Goal: Information Seeking & Learning: Learn about a topic

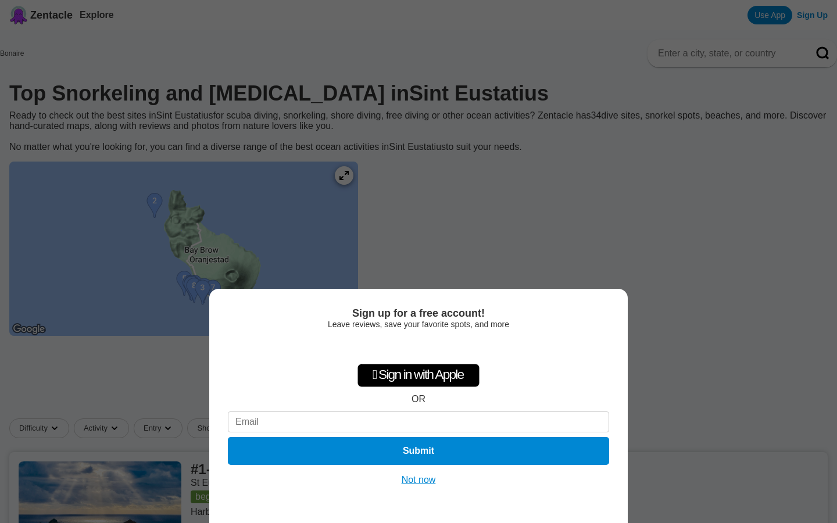
click at [413, 483] on button "Not now" at bounding box center [418, 481] width 41 height 12
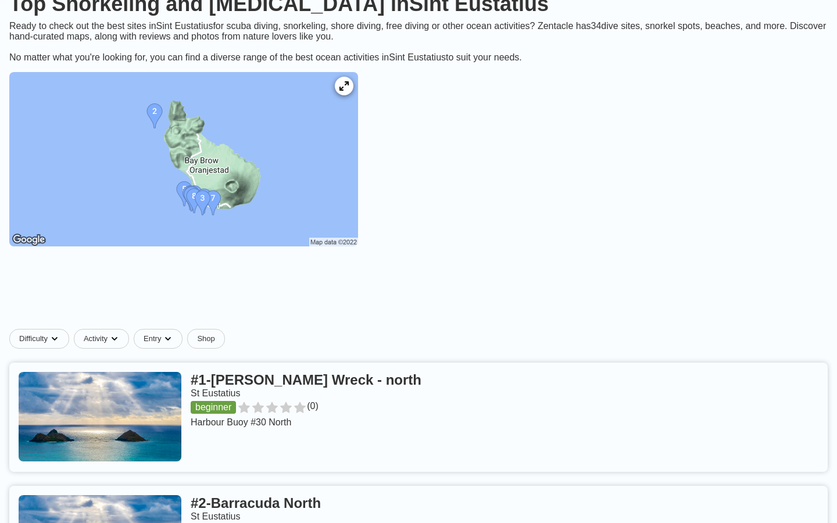
scroll to position [108, 0]
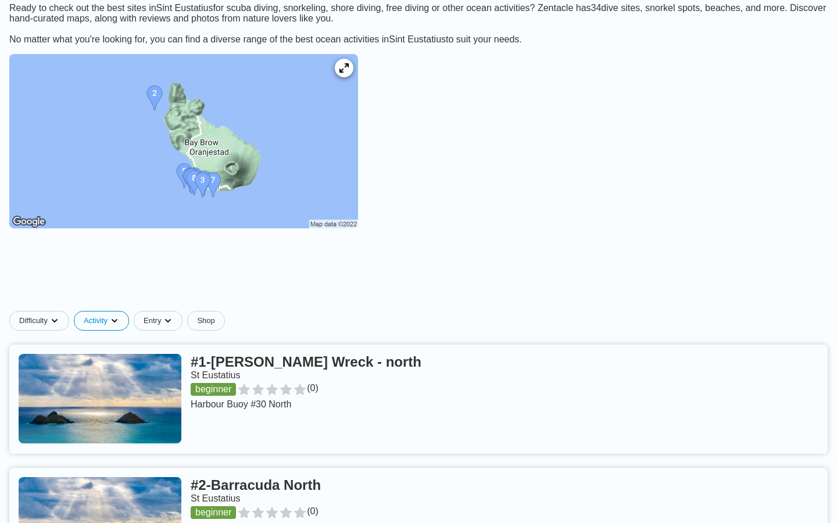
click at [150, 350] on div "Snorkel" at bounding box center [169, 350] width 100 height 15
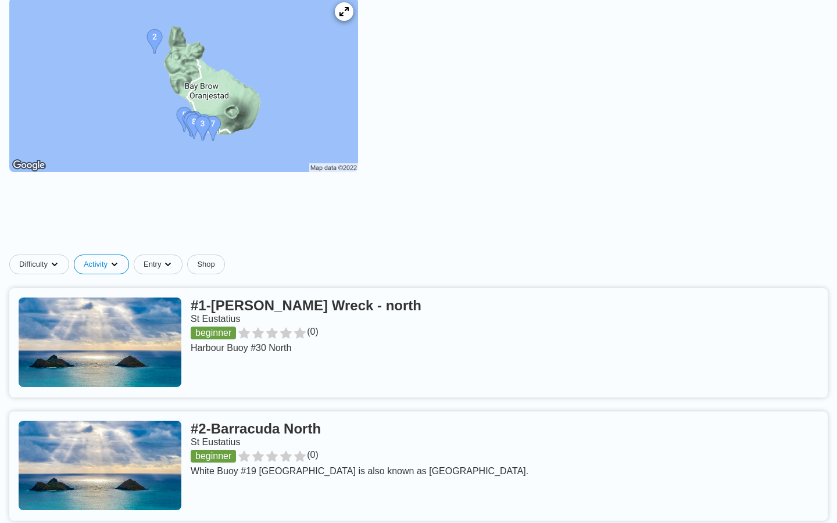
scroll to position [299, 0]
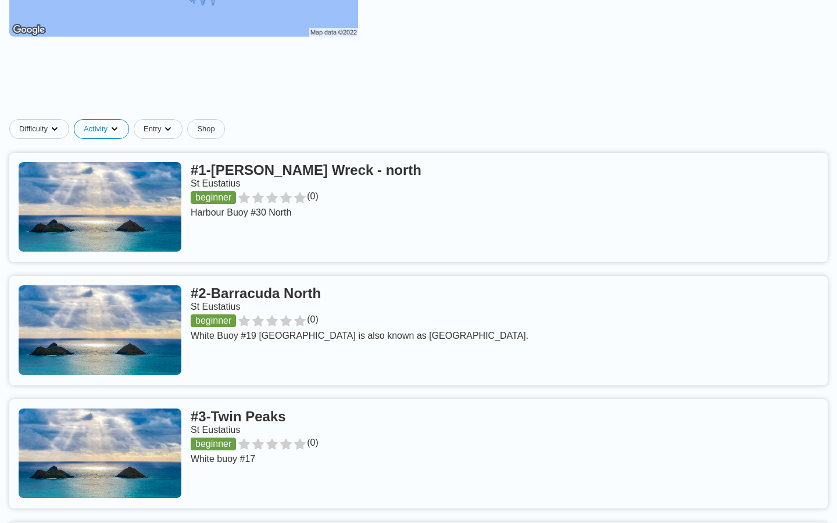
click at [353, 167] on link at bounding box center [418, 207] width 819 height 109
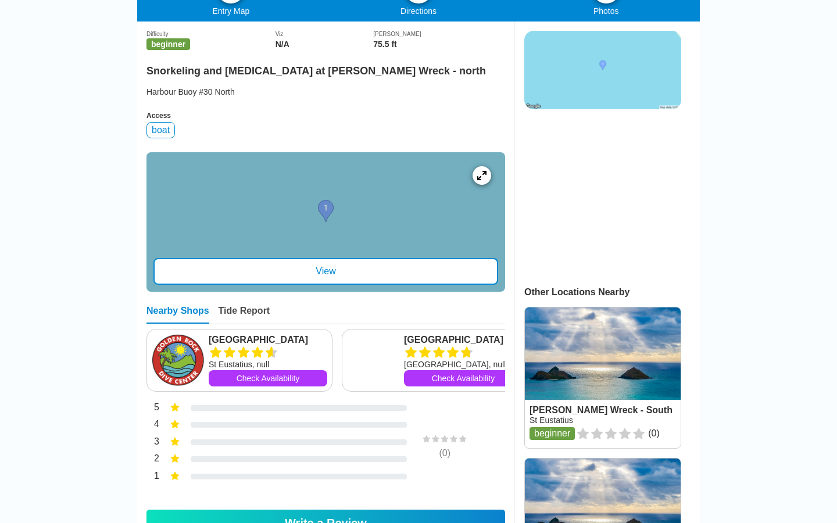
scroll to position [286, 0]
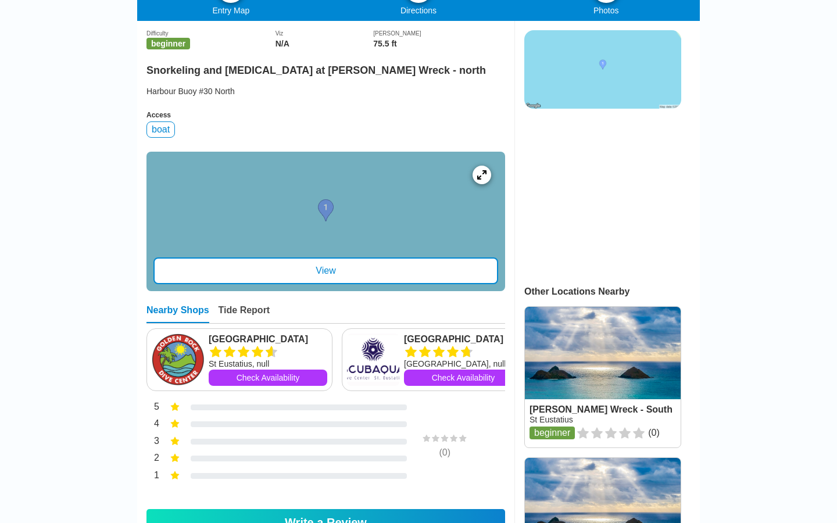
click at [362, 284] on div "View" at bounding box center [326, 271] width 345 height 27
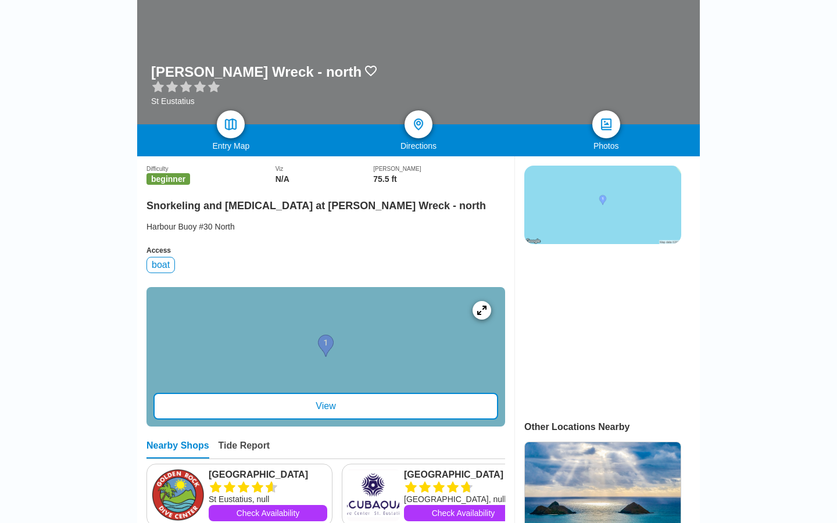
scroll to position [149, 0]
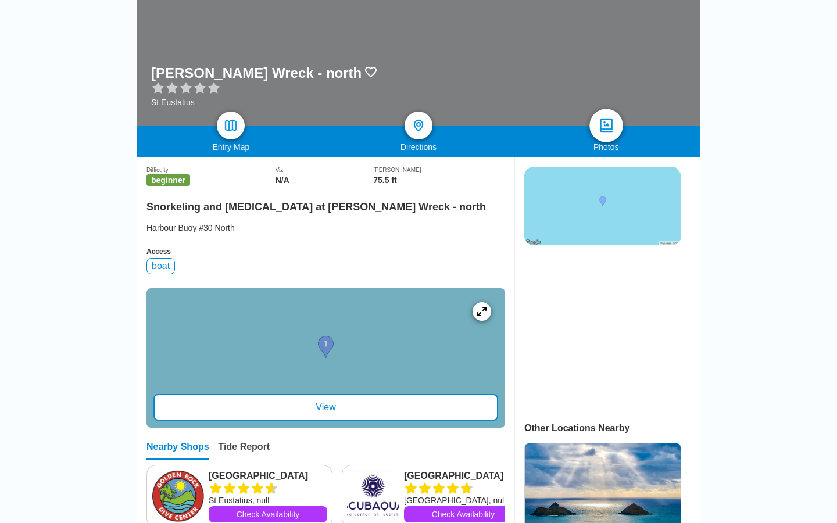
click at [611, 126] on img at bounding box center [606, 125] width 17 height 17
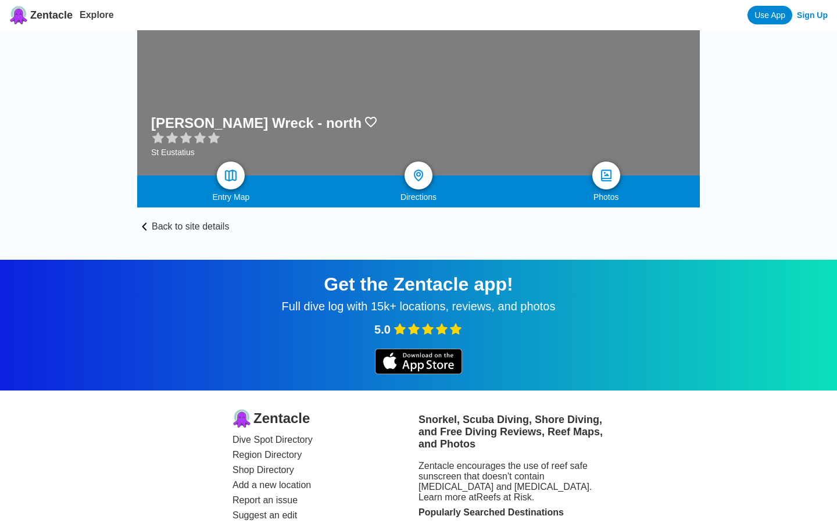
click at [156, 225] on link "Back to site details" at bounding box center [418, 220] width 563 height 24
